Goal: Information Seeking & Learning: Learn about a topic

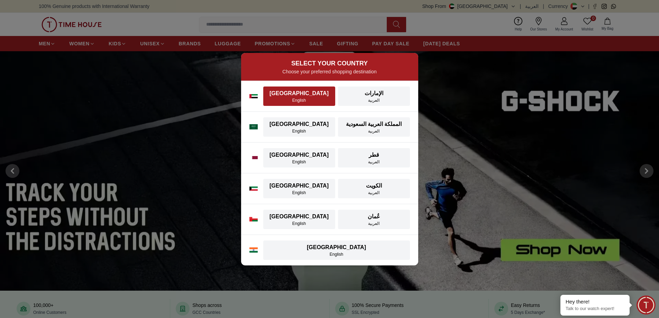
click at [307, 102] on div "English" at bounding box center [300, 101] width 64 height 6
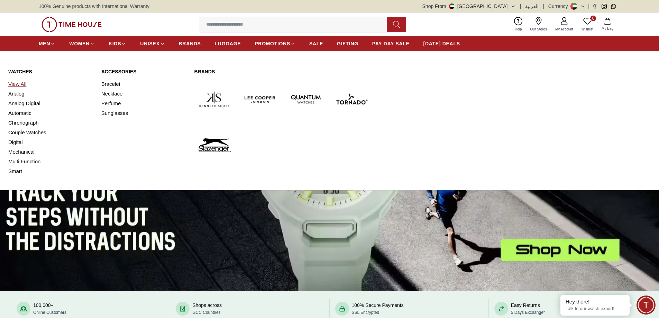
click at [21, 86] on link "View All" at bounding box center [50, 84] width 85 height 10
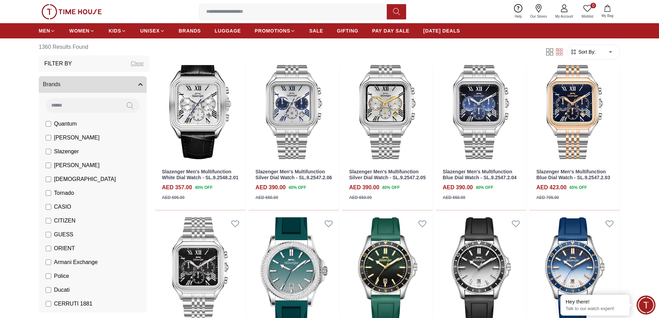
scroll to position [415, 0]
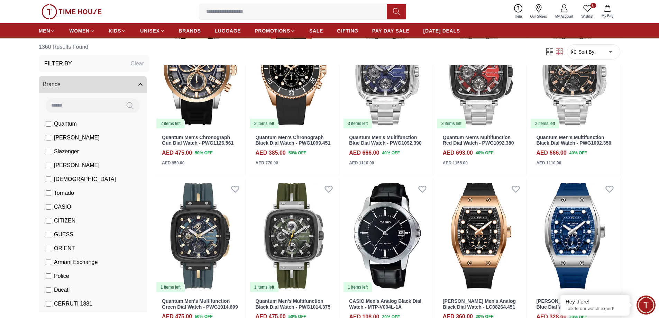
scroll to position [1107, 0]
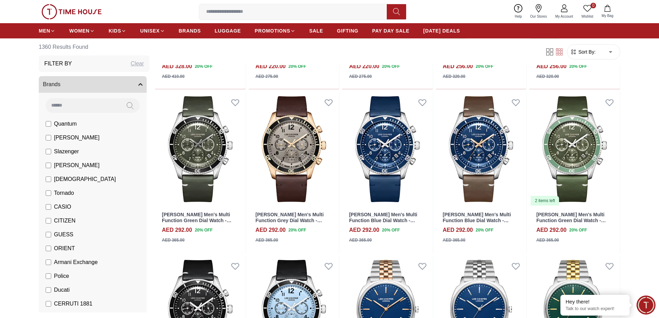
scroll to position [1834, 0]
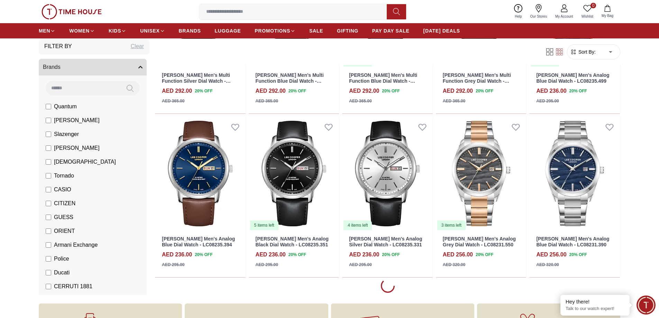
scroll to position [2526, 0]
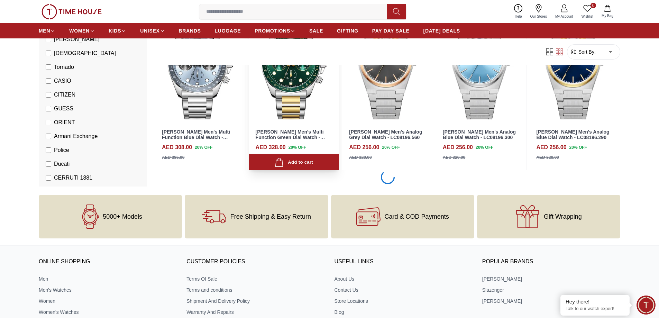
scroll to position [3218, 0]
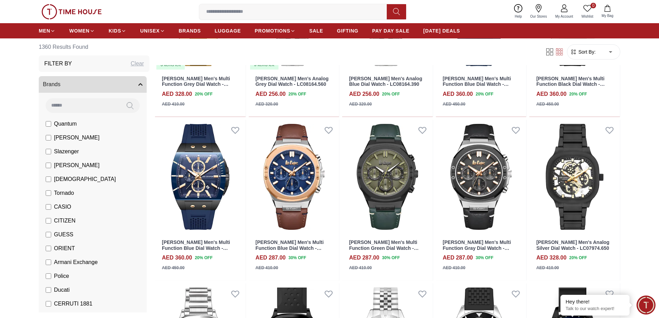
scroll to position [4257, 0]
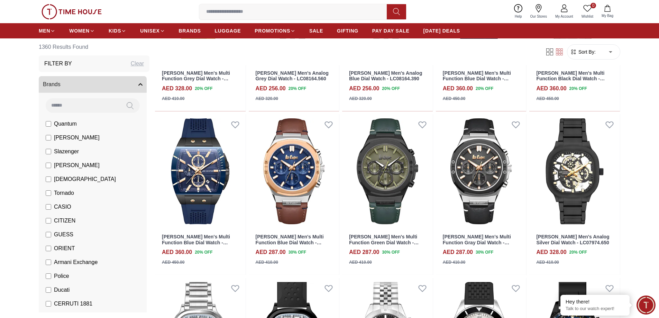
click at [70, 12] on img at bounding box center [72, 11] width 60 height 15
